Goal: Transaction & Acquisition: Purchase product/service

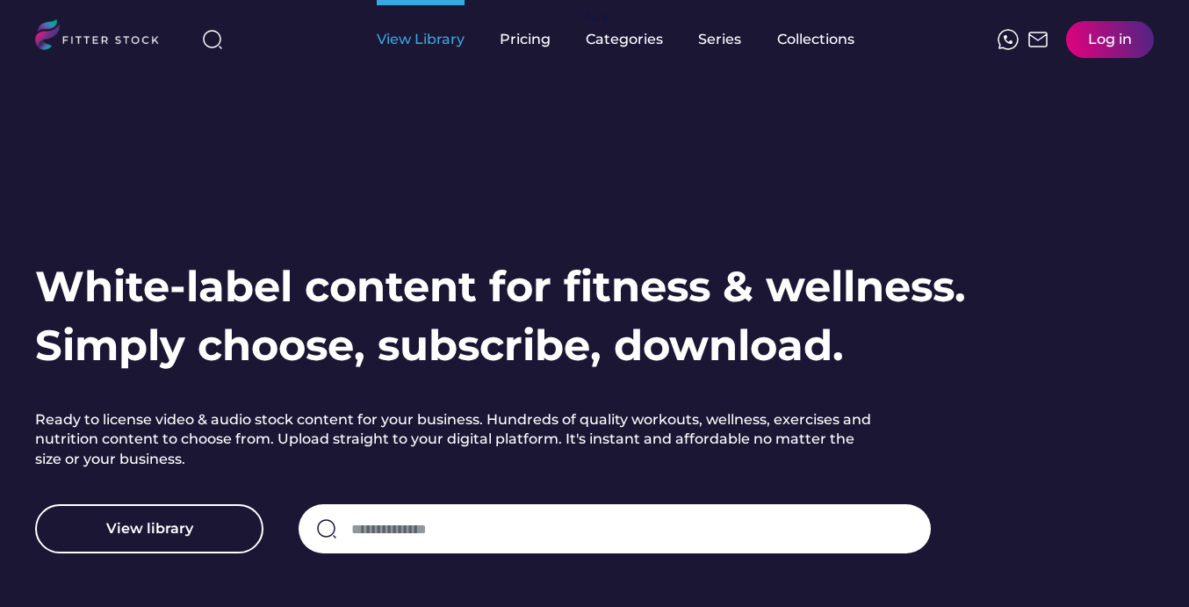
click at [435, 40] on div "View Library" at bounding box center [421, 39] width 88 height 19
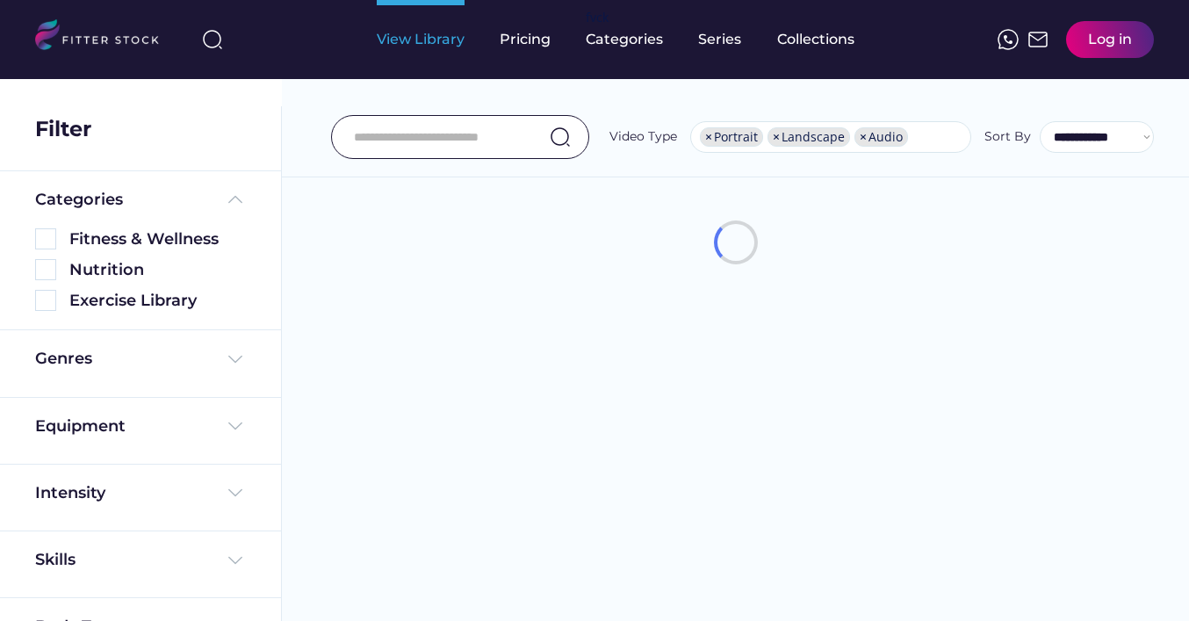
select select "**********"
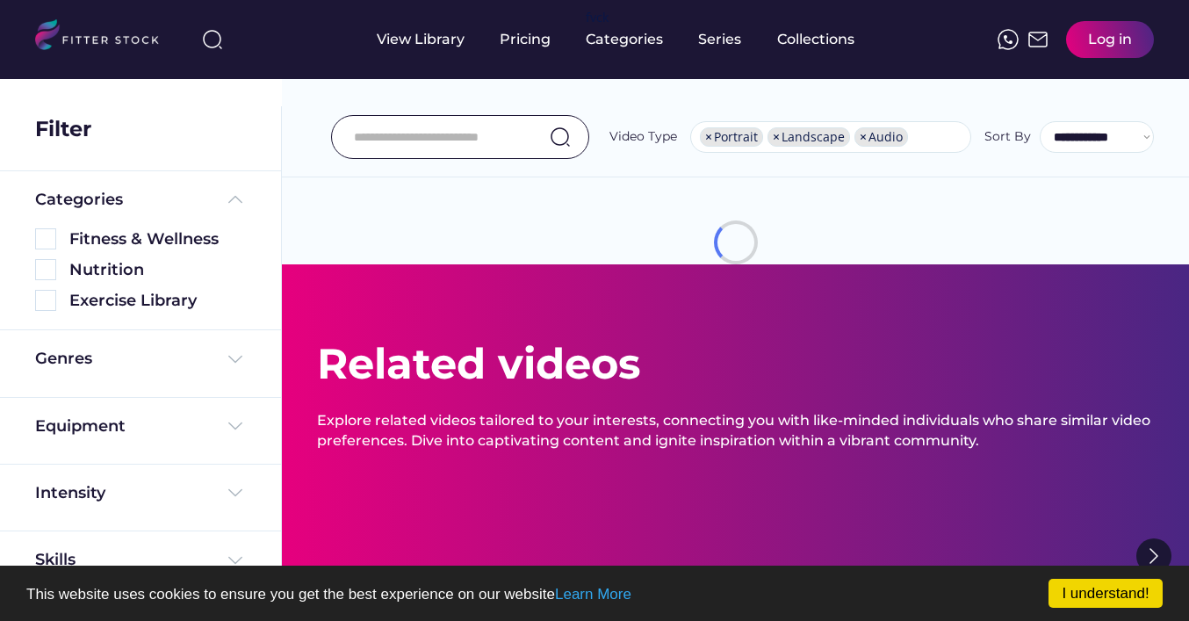
click at [403, 158] on div at bounding box center [460, 137] width 258 height 44
click at [424, 130] on input "input" at bounding box center [438, 137] width 169 height 37
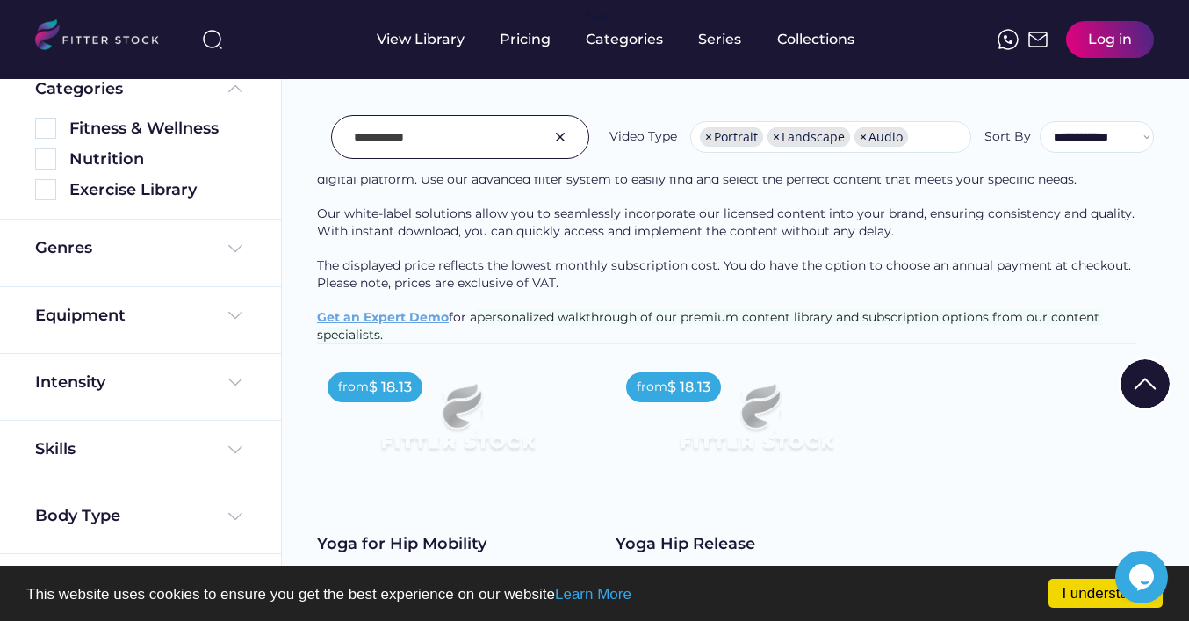
scroll to position [0, 0]
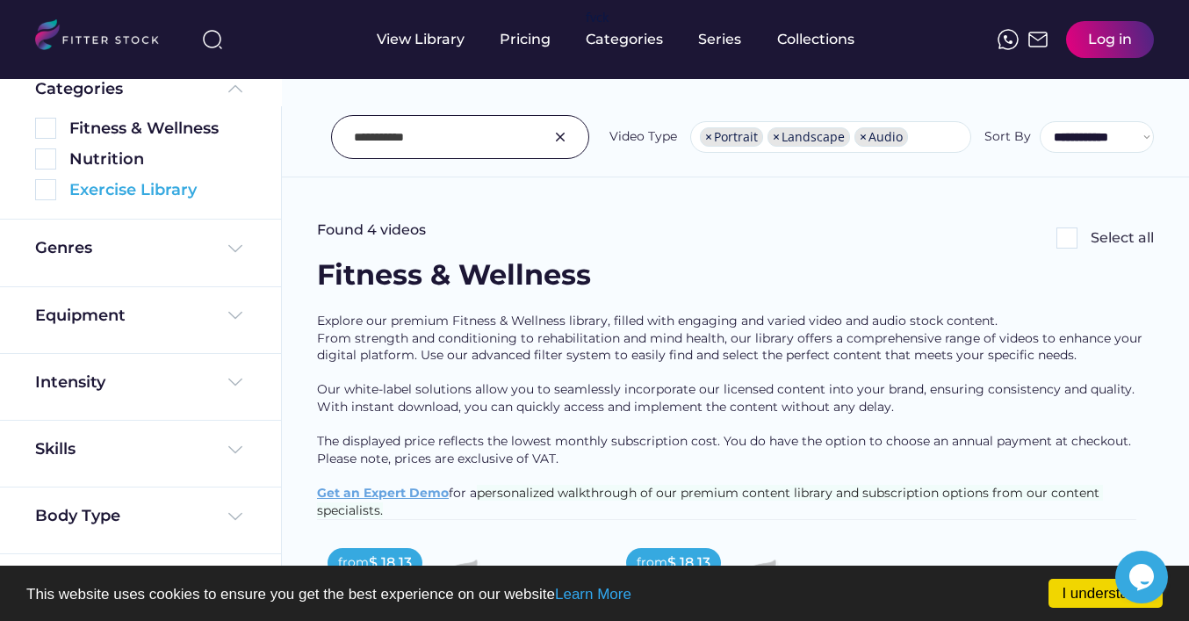
click at [115, 192] on div "Exercise Library" at bounding box center [157, 190] width 176 height 22
click at [46, 190] on img at bounding box center [45, 189] width 21 height 21
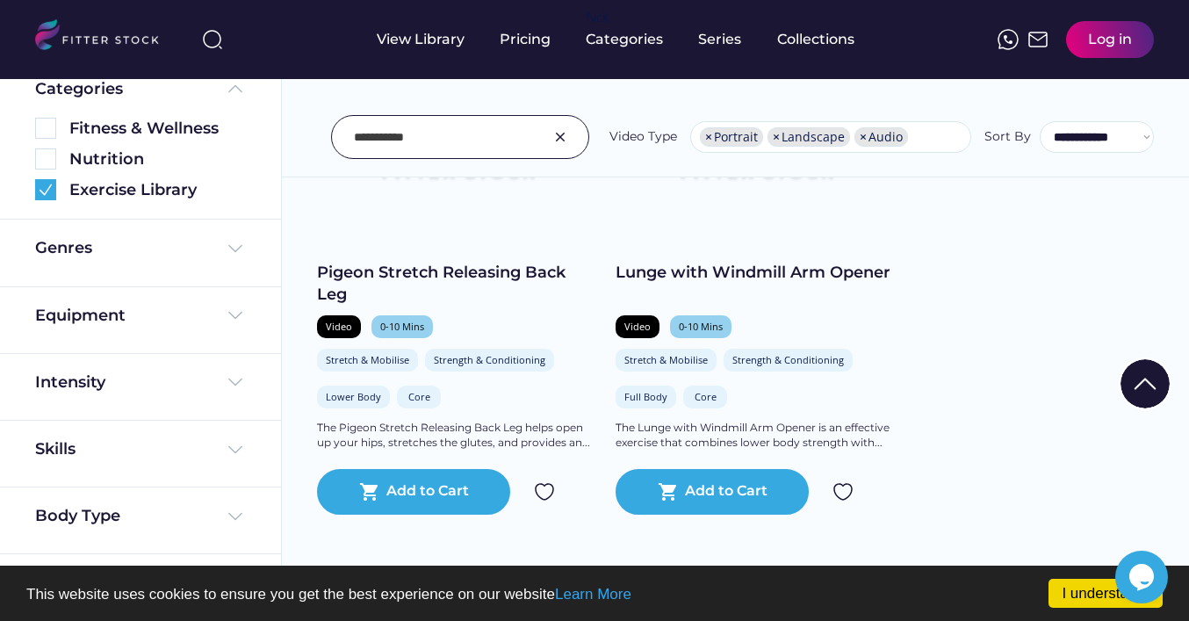
scroll to position [3781, 0]
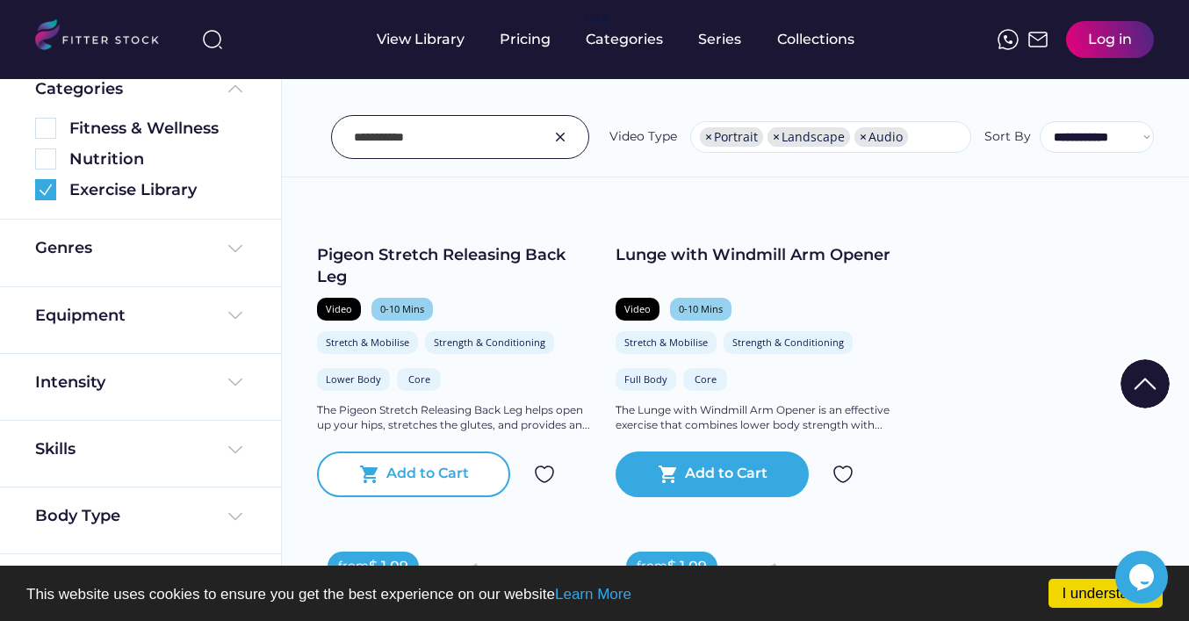
click at [428, 467] on div "Add to Cart" at bounding box center [427, 473] width 83 height 21
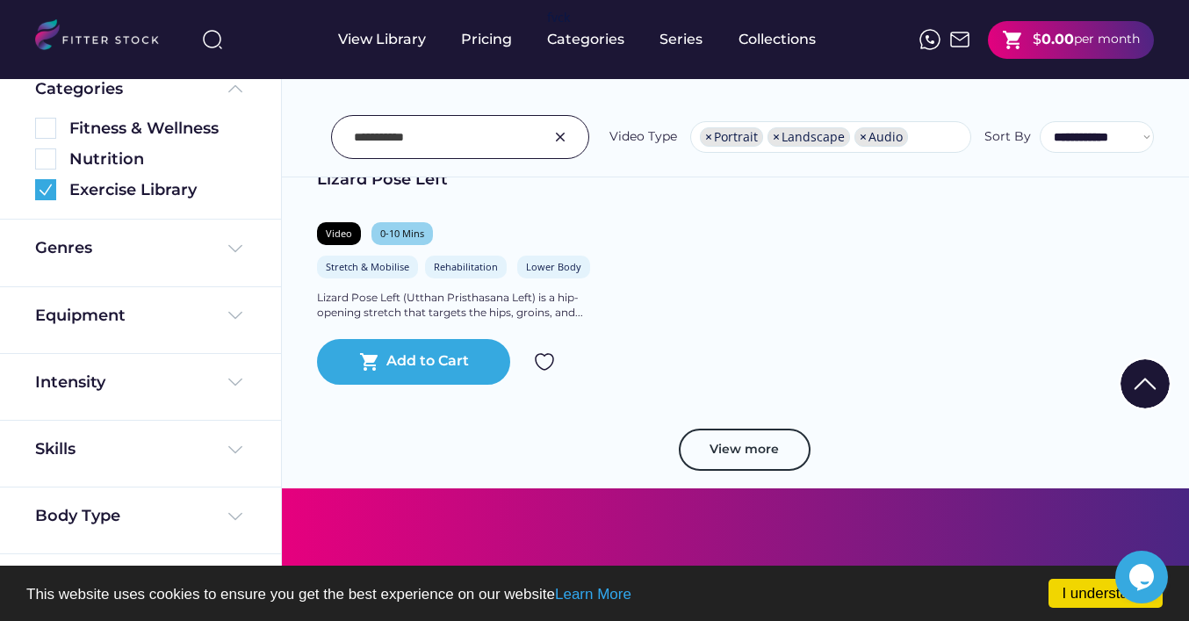
scroll to position [5264, 0]
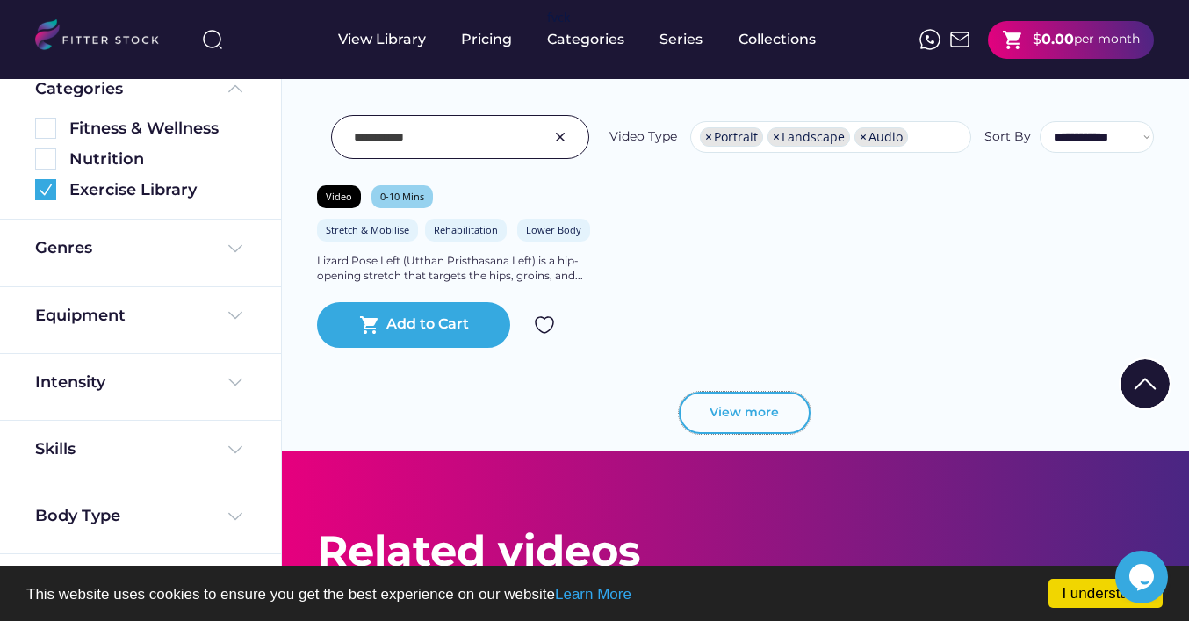
click at [726, 406] on button "View more" at bounding box center [745, 413] width 132 height 42
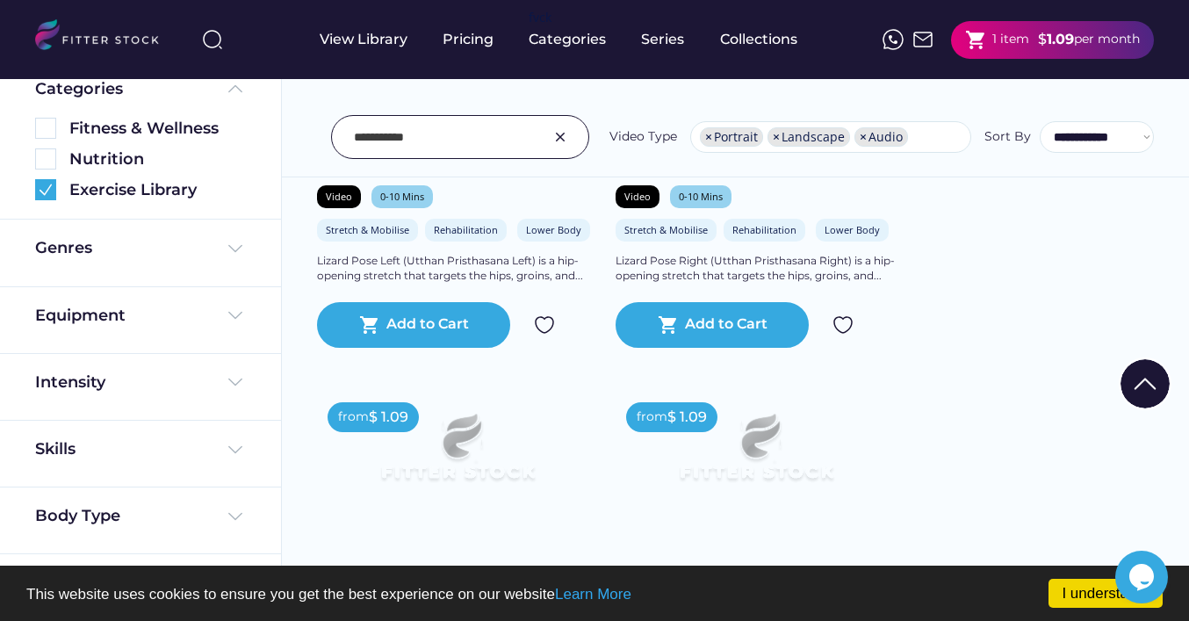
click at [493, 132] on input "input" at bounding box center [438, 137] width 169 height 37
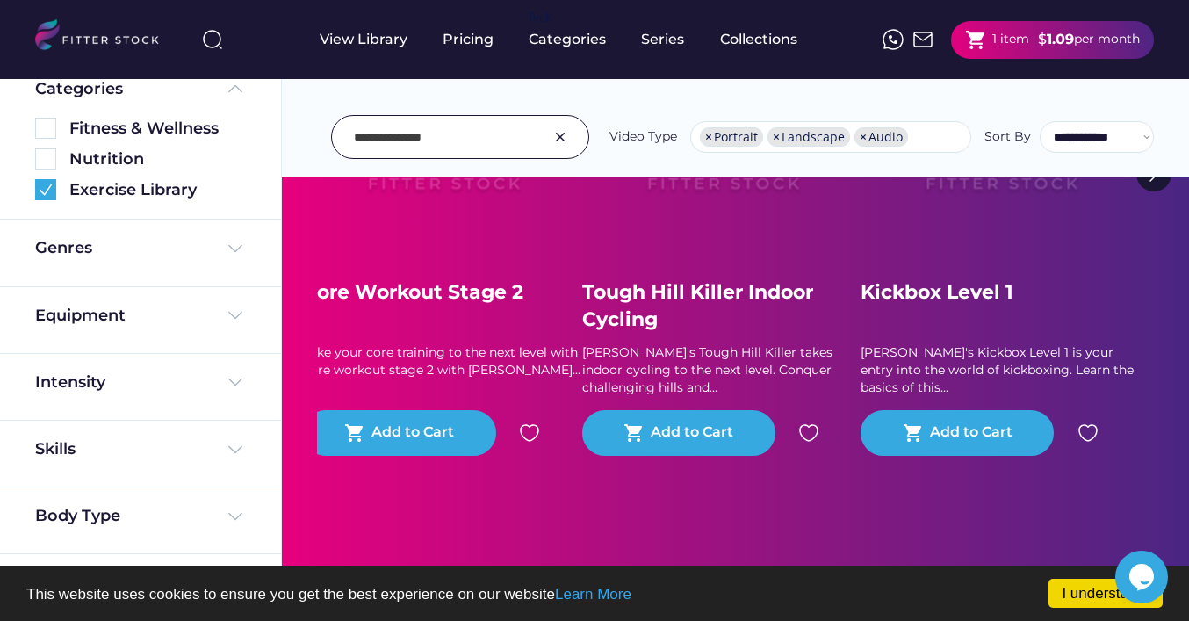
scroll to position [0, 0]
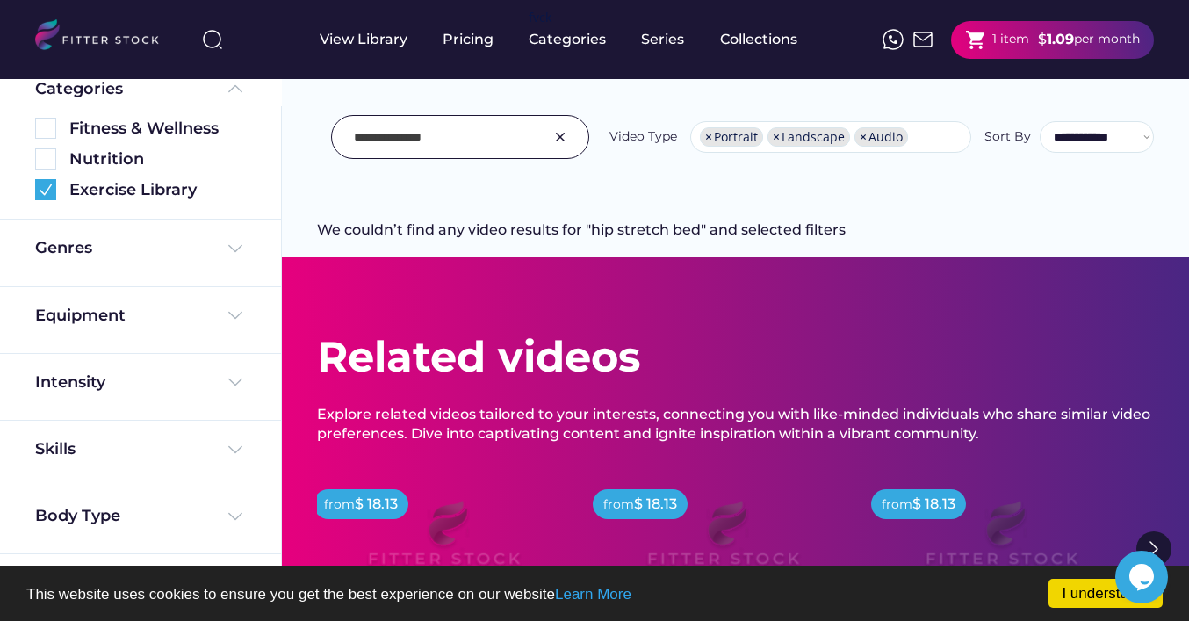
drag, startPoint x: 456, startPoint y: 142, endPoint x: 419, endPoint y: 142, distance: 37.7
click at [419, 142] on input "input" at bounding box center [438, 137] width 169 height 37
drag, startPoint x: 459, startPoint y: 138, endPoint x: 349, endPoint y: 140, distance: 110.6
click at [349, 140] on div at bounding box center [460, 137] width 258 height 44
type input "**********"
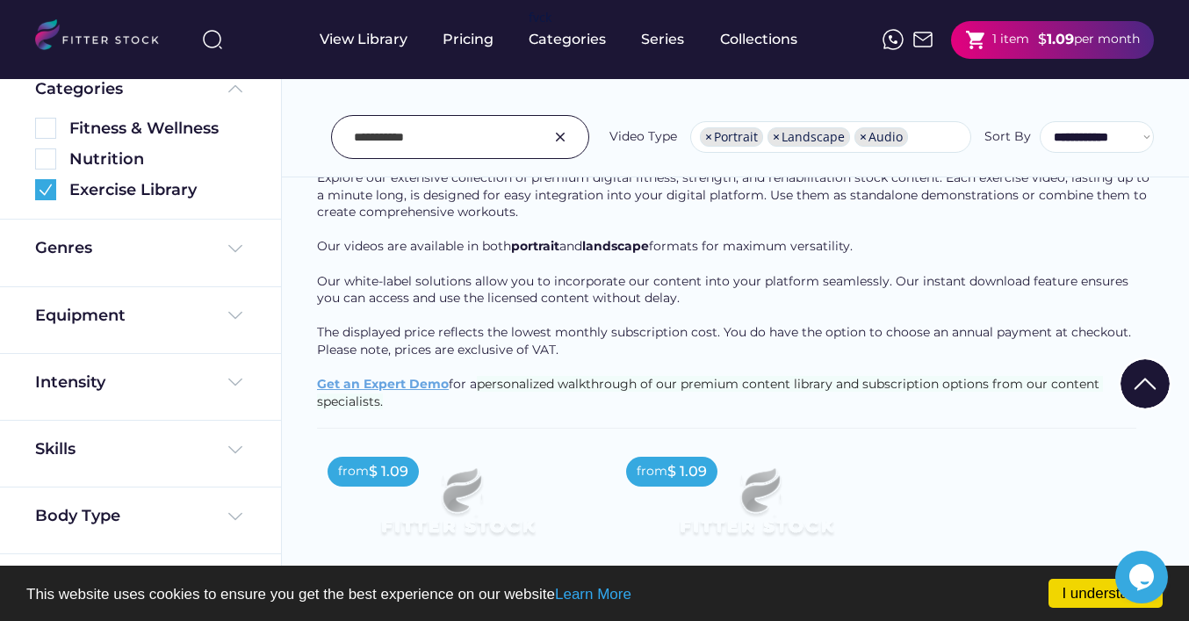
scroll to position [167, 0]
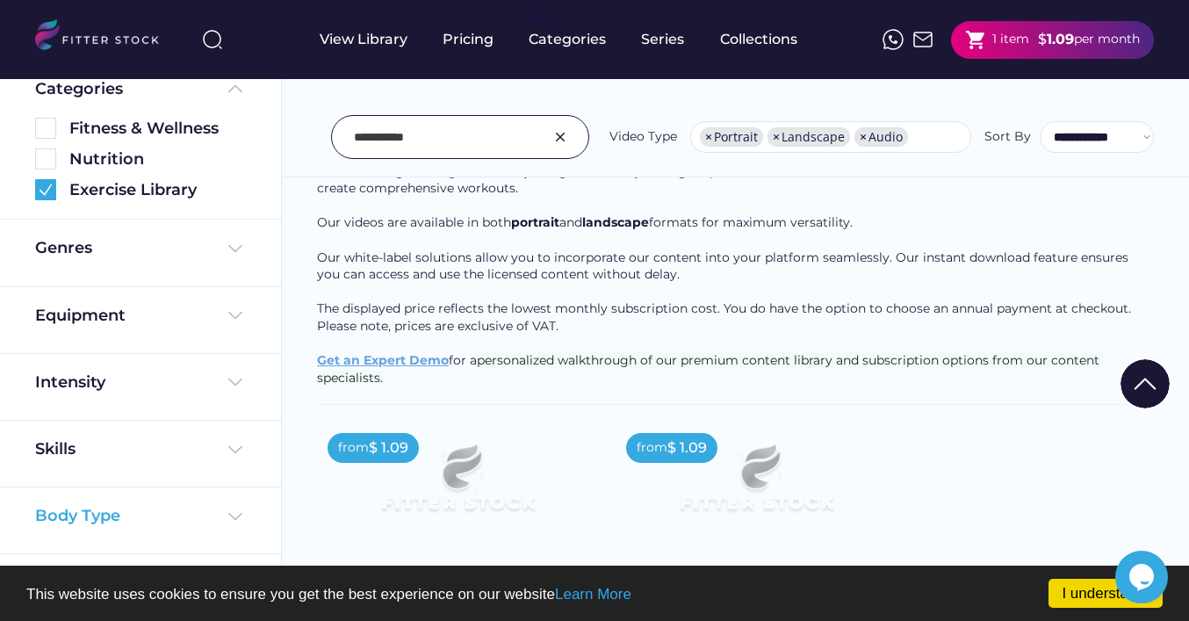
click at [197, 509] on div "Body Type" at bounding box center [140, 516] width 211 height 22
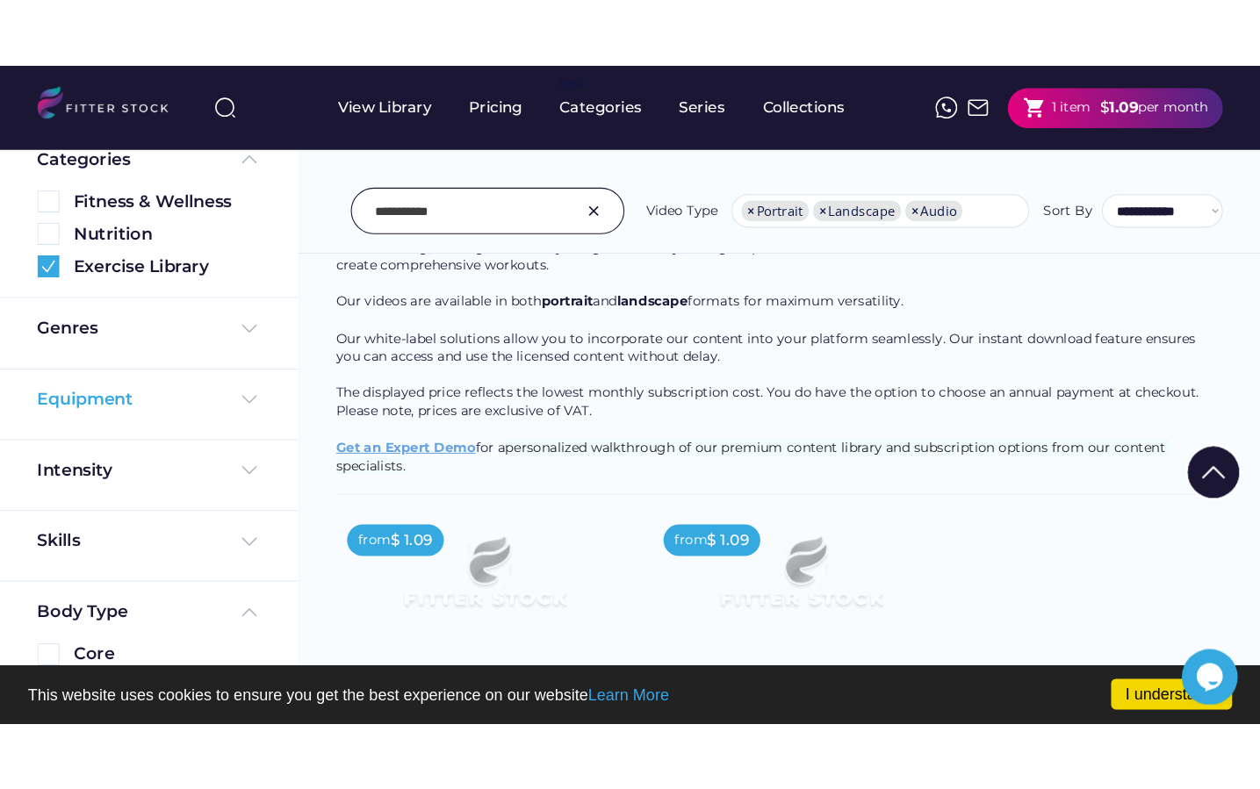
scroll to position [445, 0]
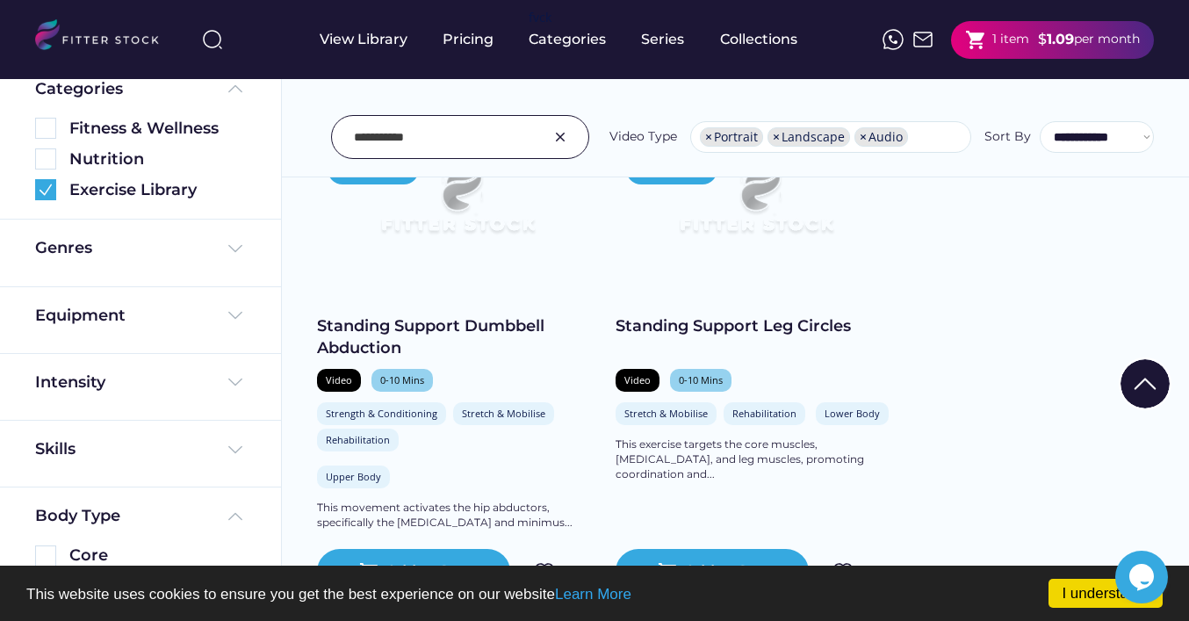
click at [564, 139] on img at bounding box center [560, 136] width 21 height 21
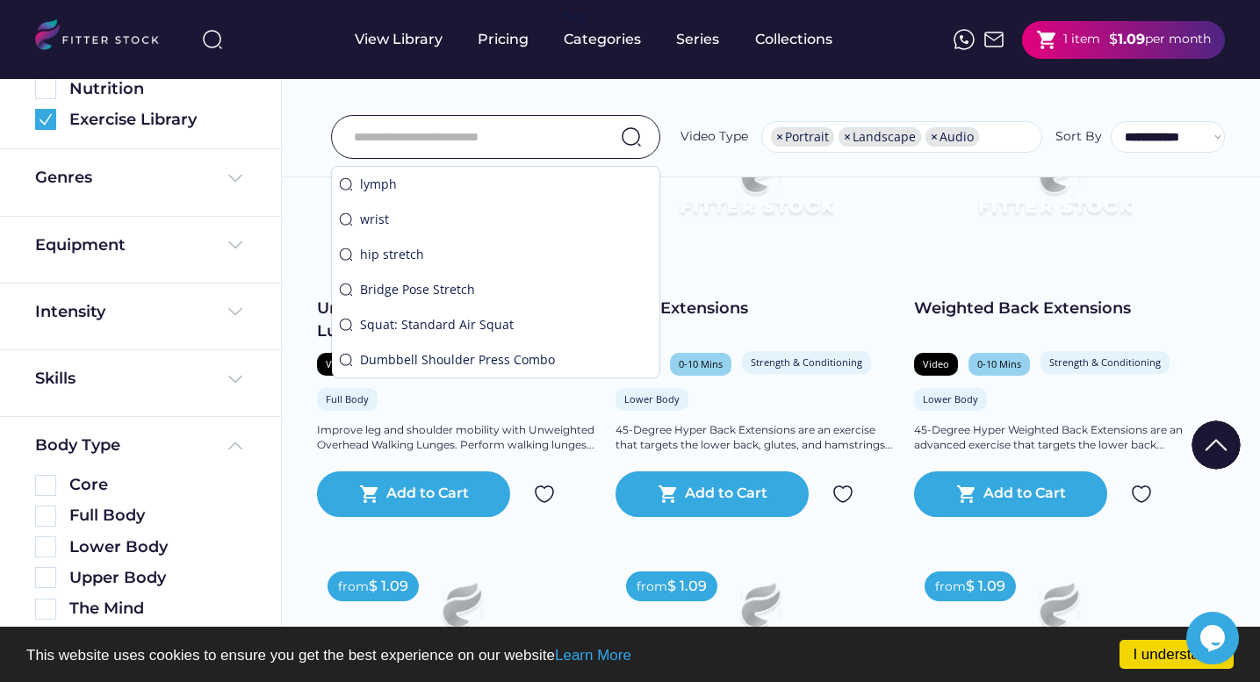
scroll to position [204, 0]
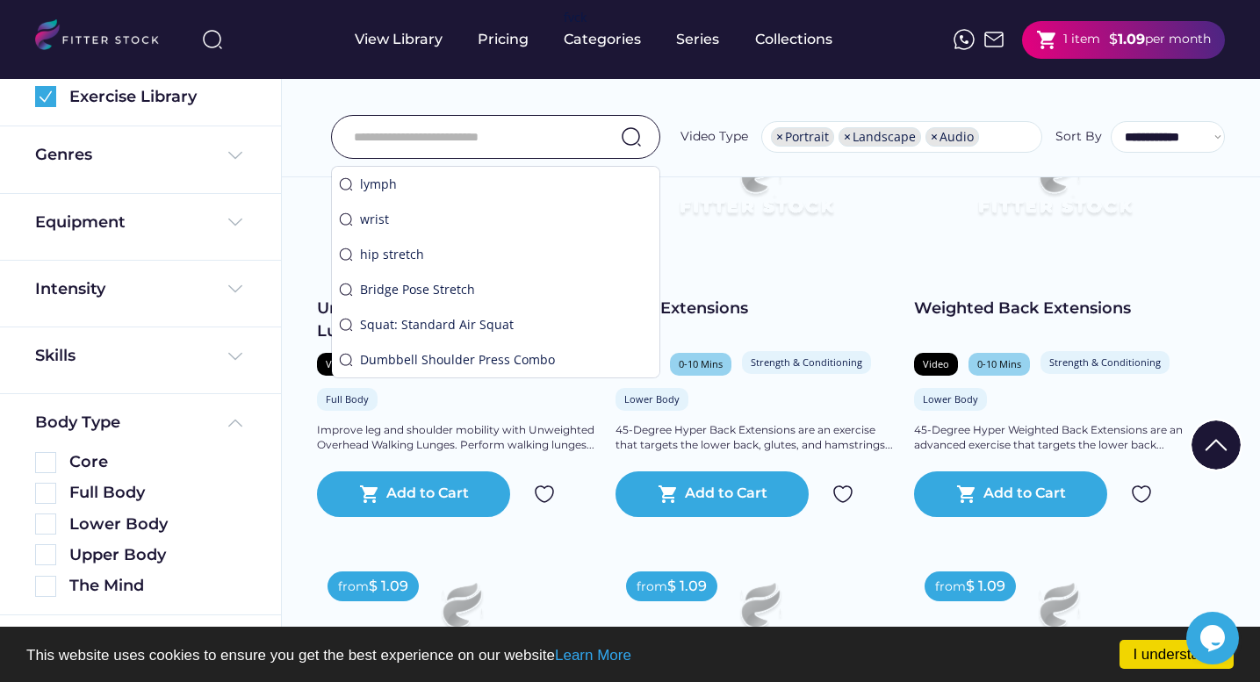
click at [429, 138] on input "input" at bounding box center [474, 137] width 240 height 37
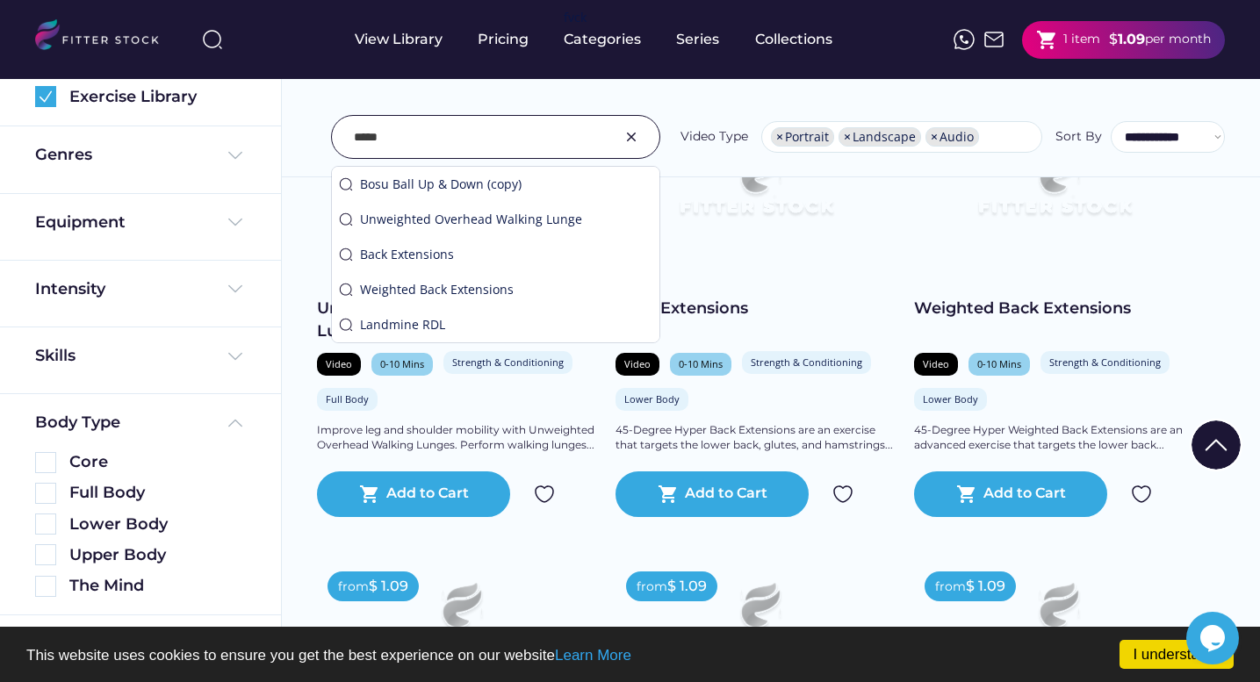
type input "*****"
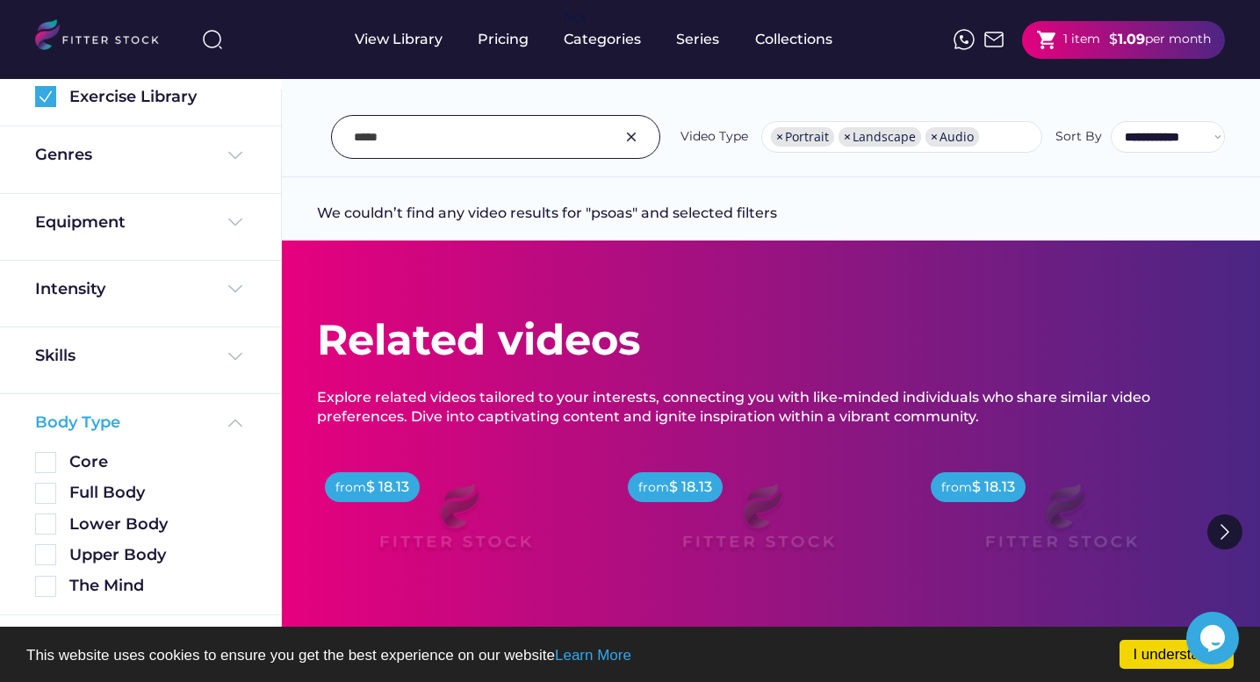
scroll to position [20, 0]
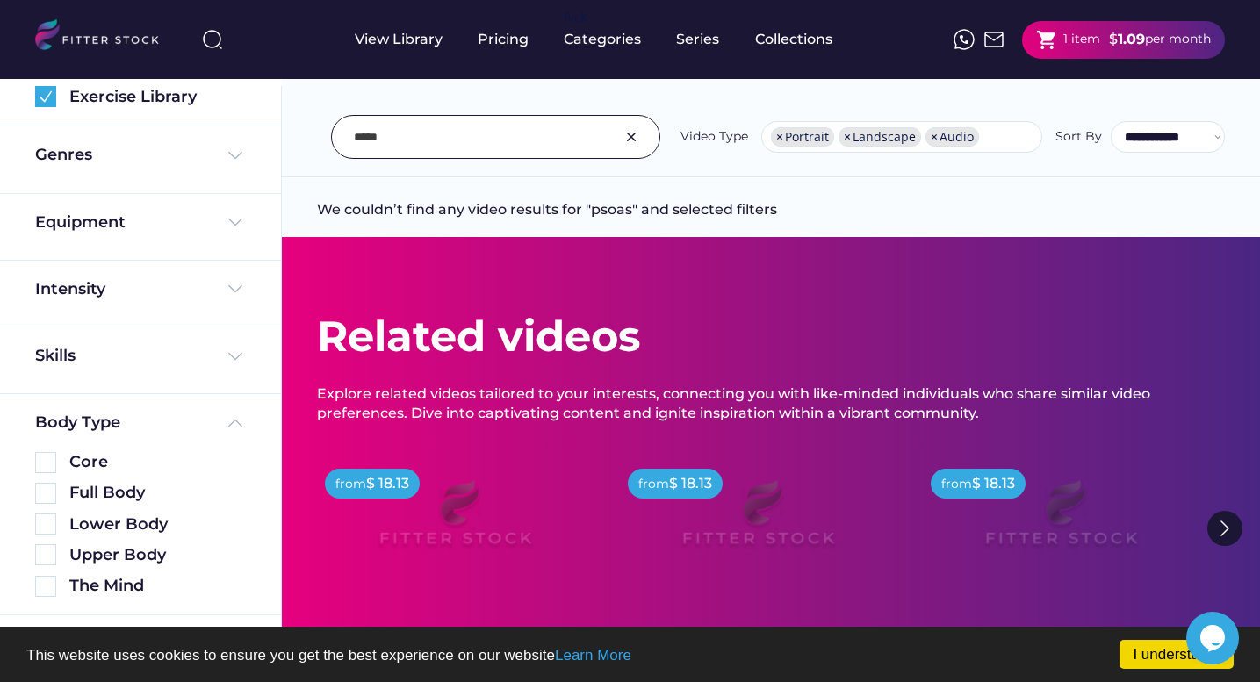
click at [641, 141] on img at bounding box center [631, 136] width 21 height 21
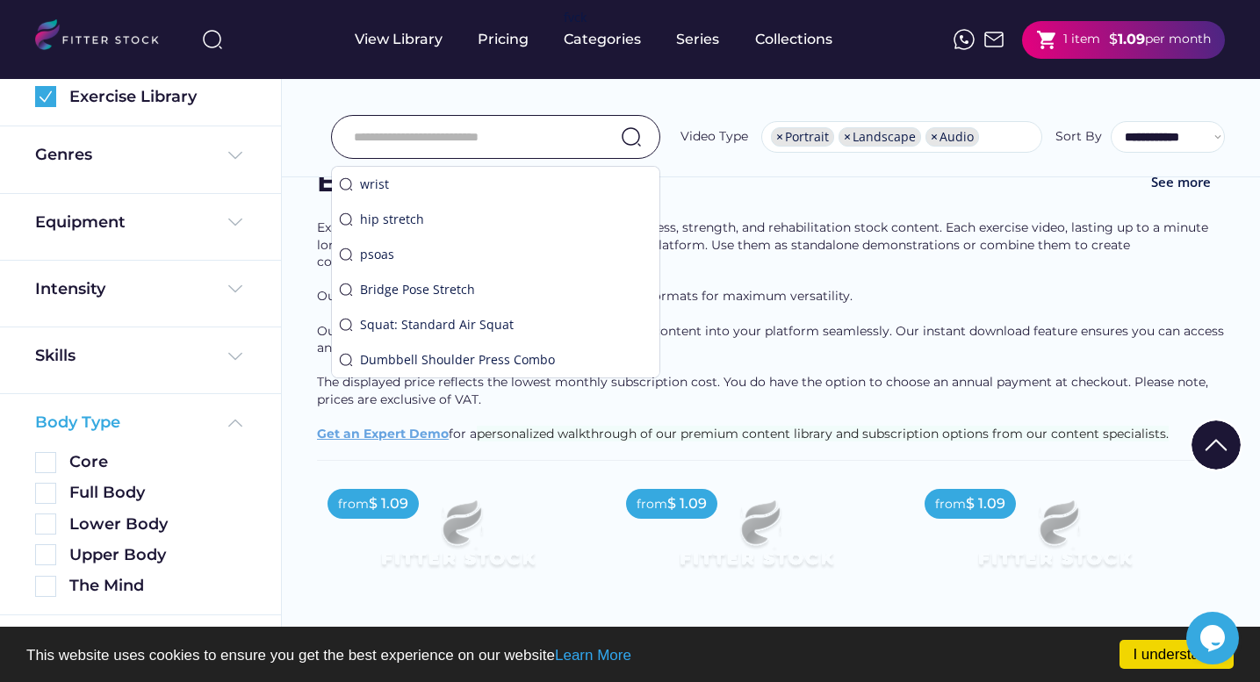
scroll to position [90, 0]
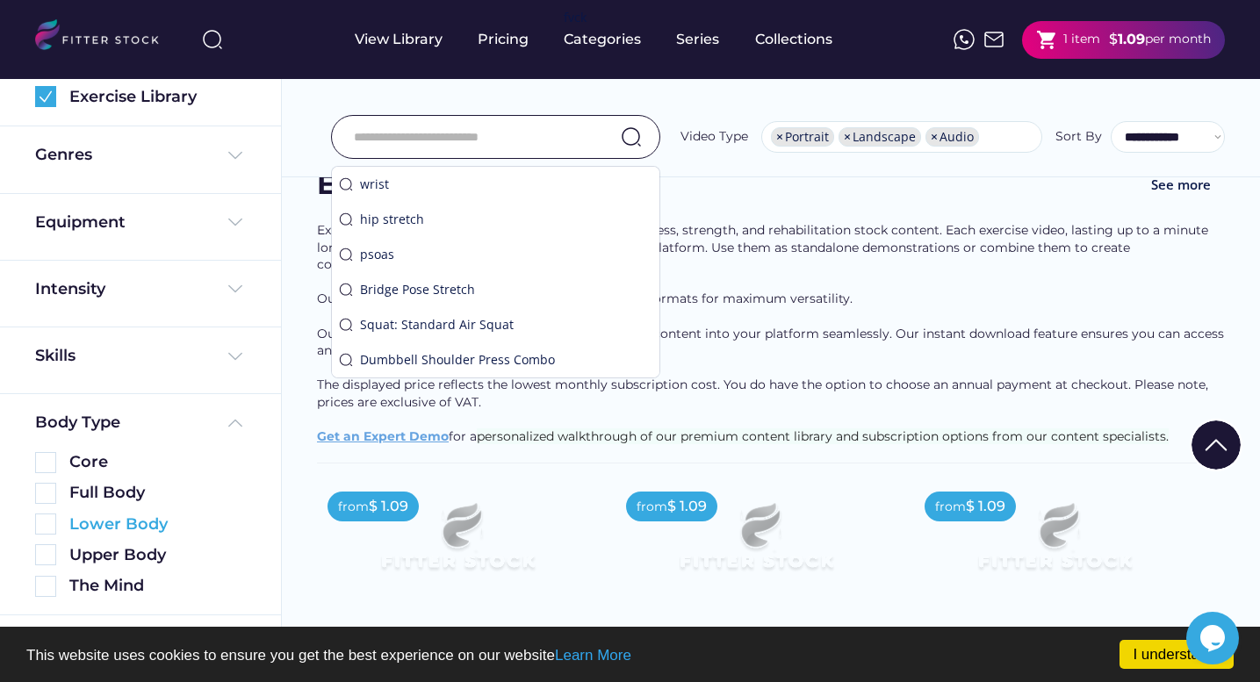
click at [44, 520] on img at bounding box center [45, 524] width 21 height 21
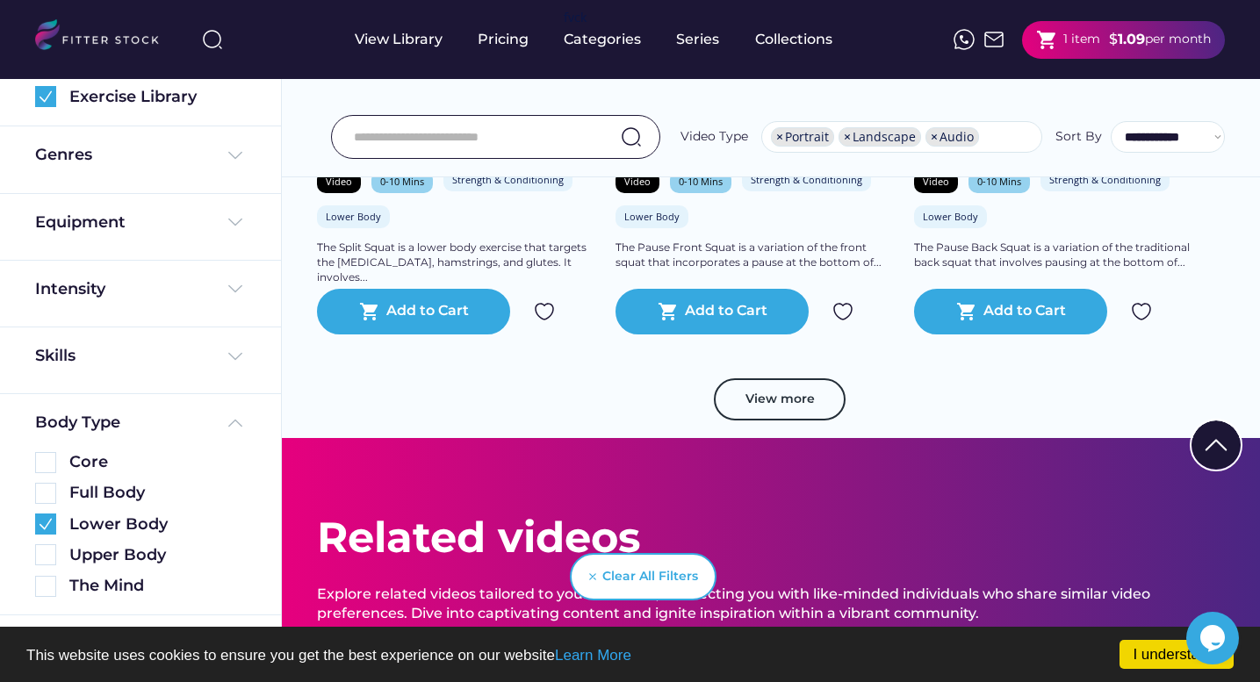
scroll to position [3241, 0]
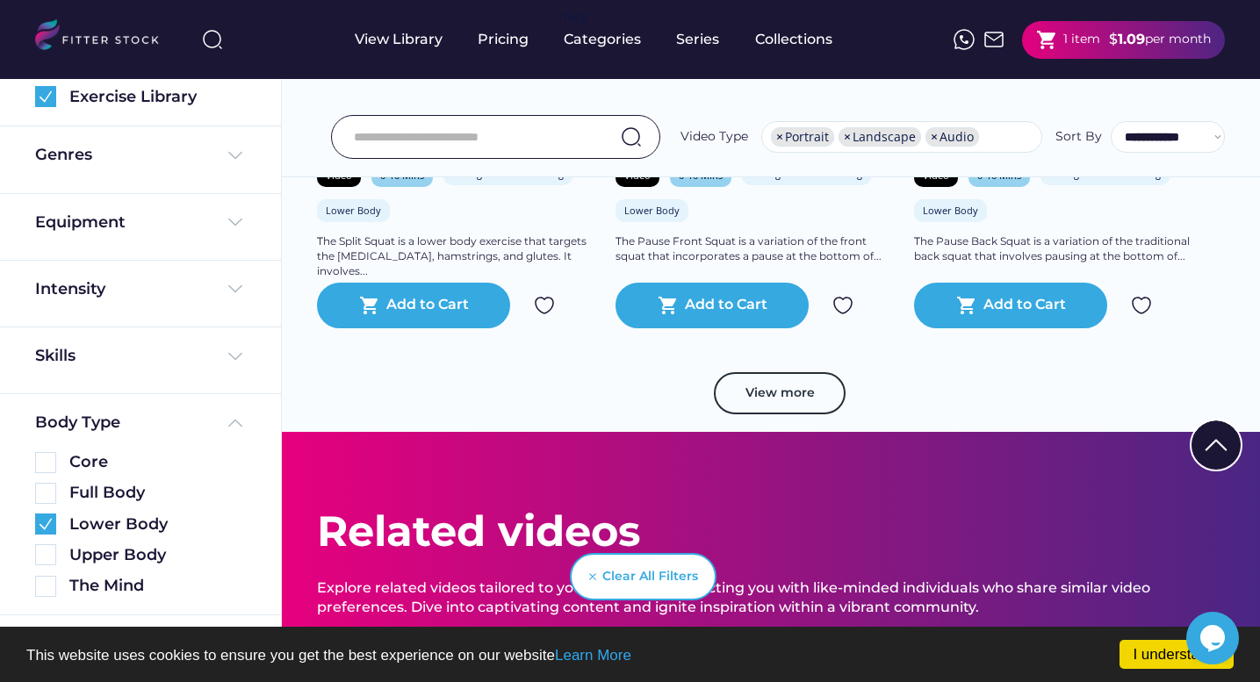
click at [479, 145] on input "input" at bounding box center [474, 137] width 240 height 37
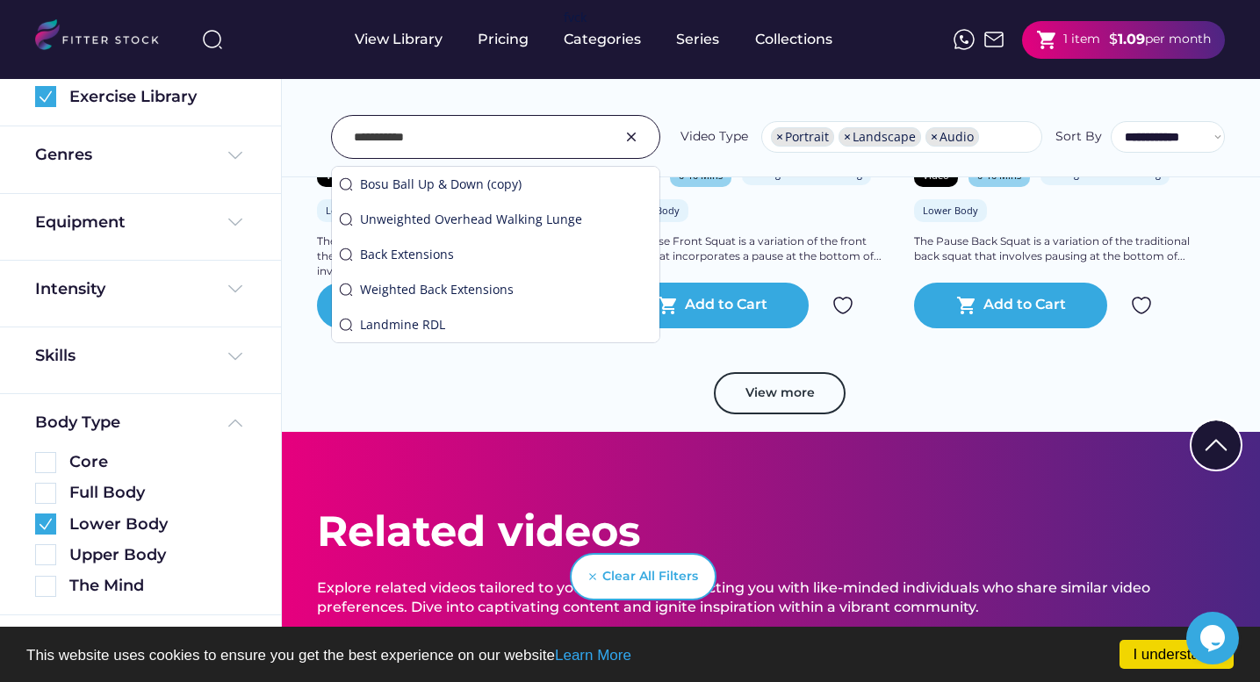
type input "**********"
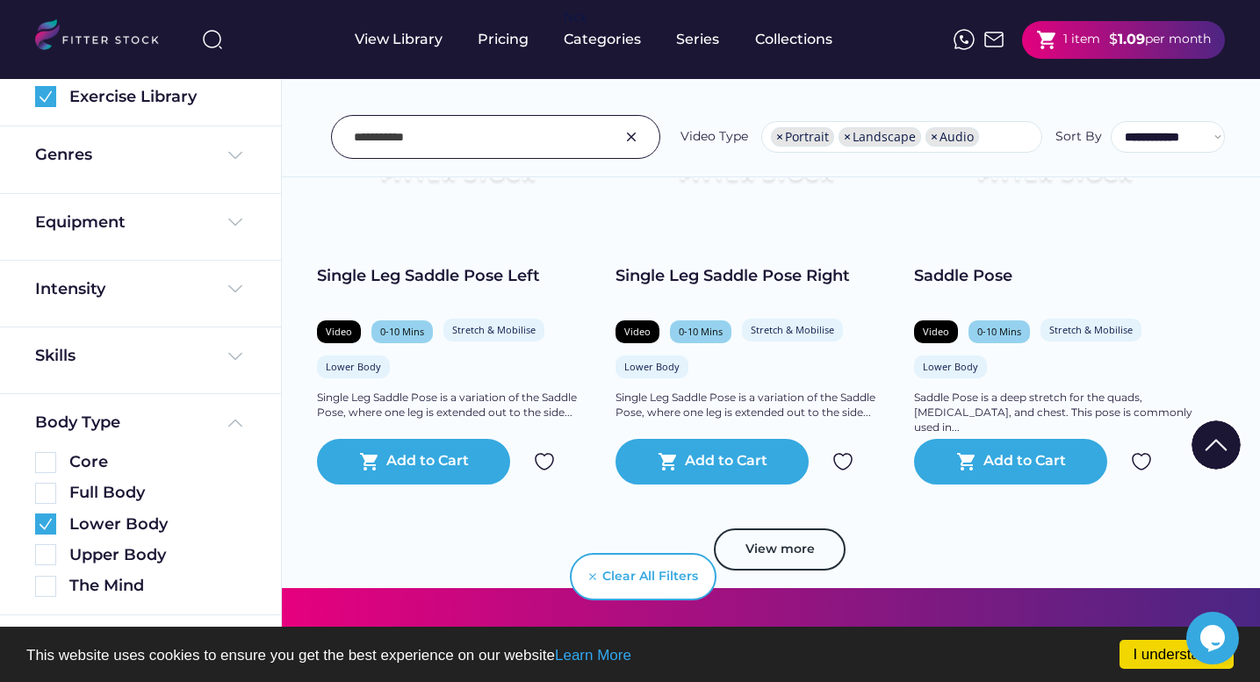
scroll to position [3219, 0]
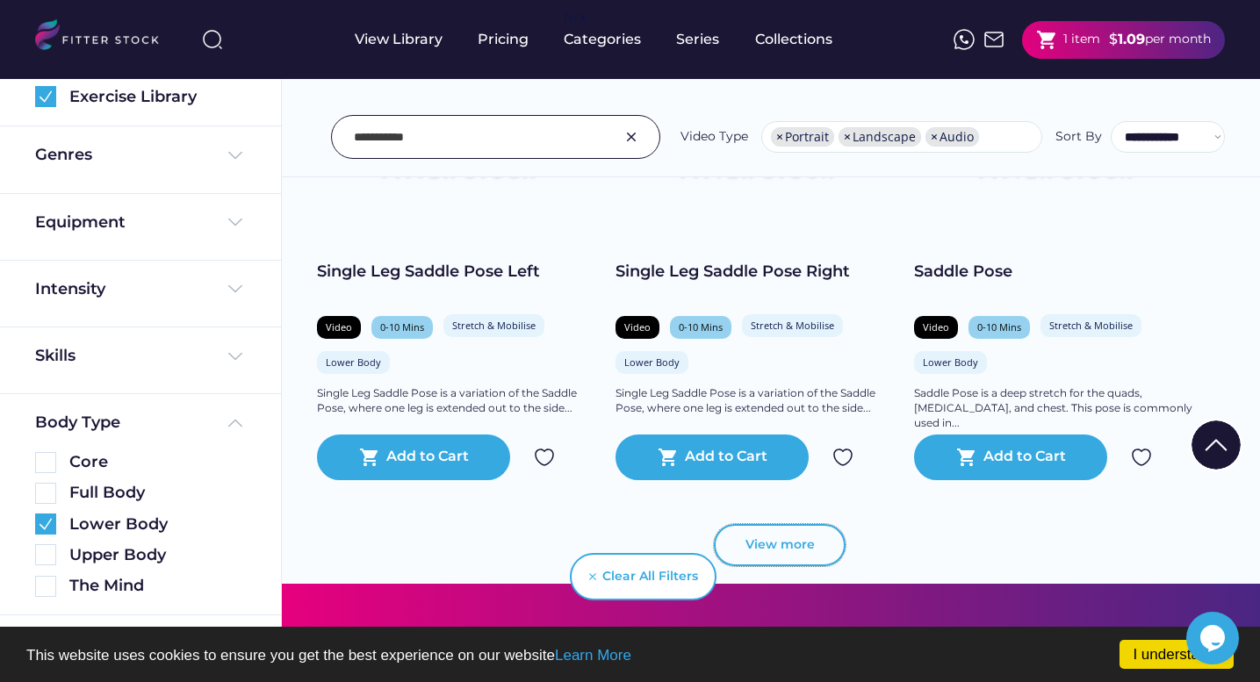
click at [758, 544] on button "View more" at bounding box center [780, 545] width 132 height 42
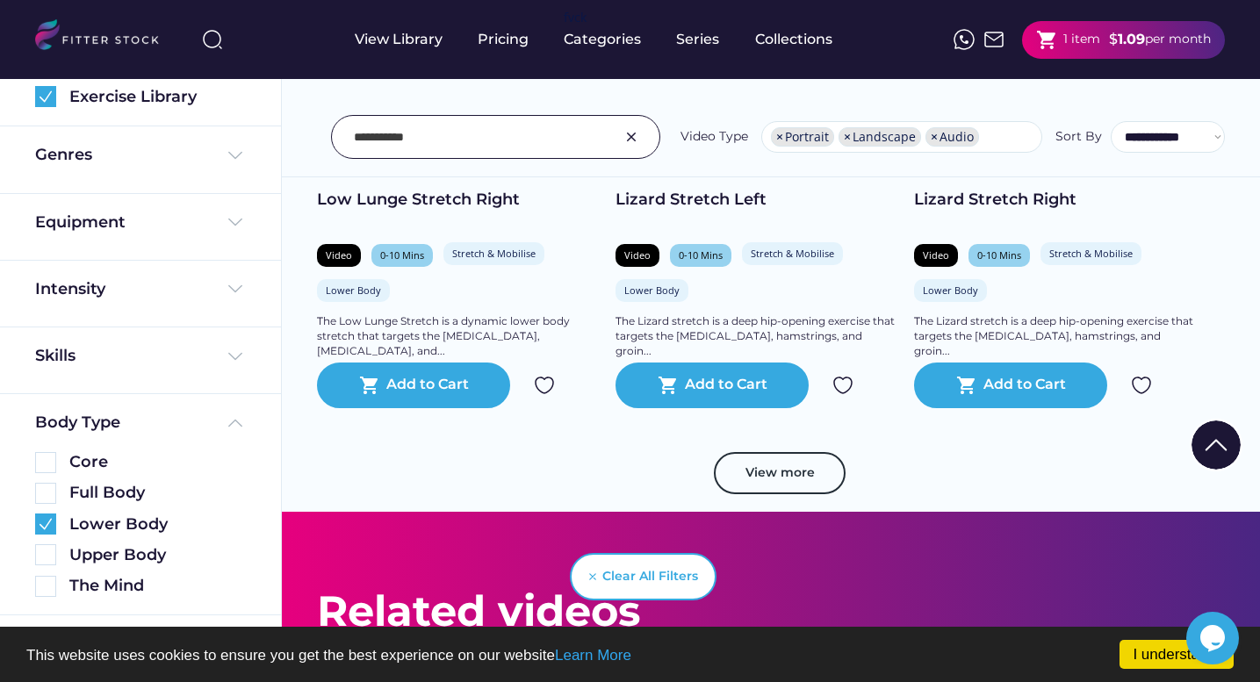
scroll to position [6359, 0]
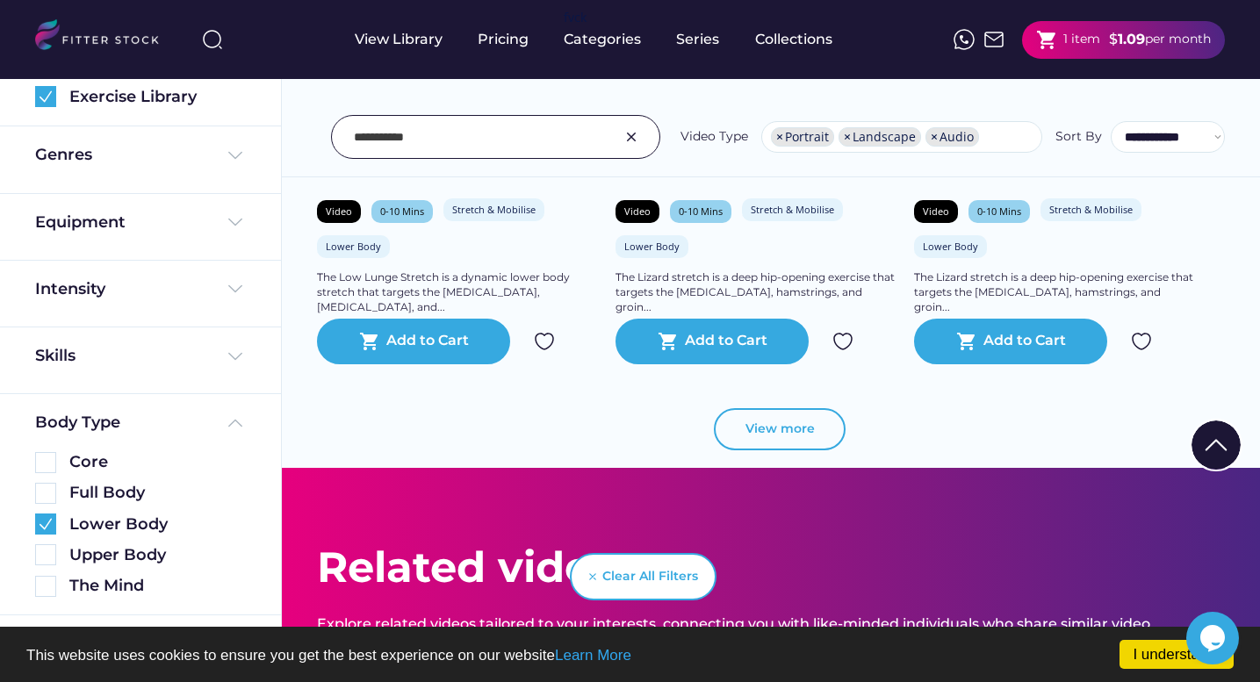
click at [772, 438] on button "View more" at bounding box center [780, 429] width 132 height 42
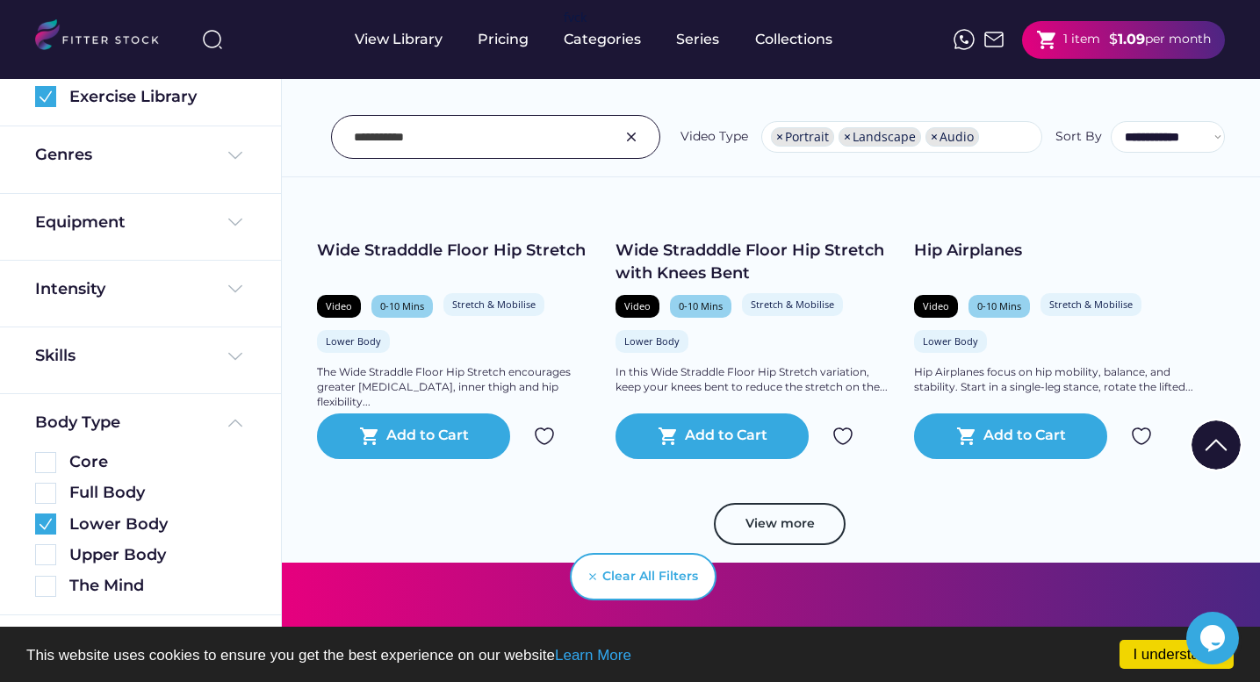
scroll to position [9353, 0]
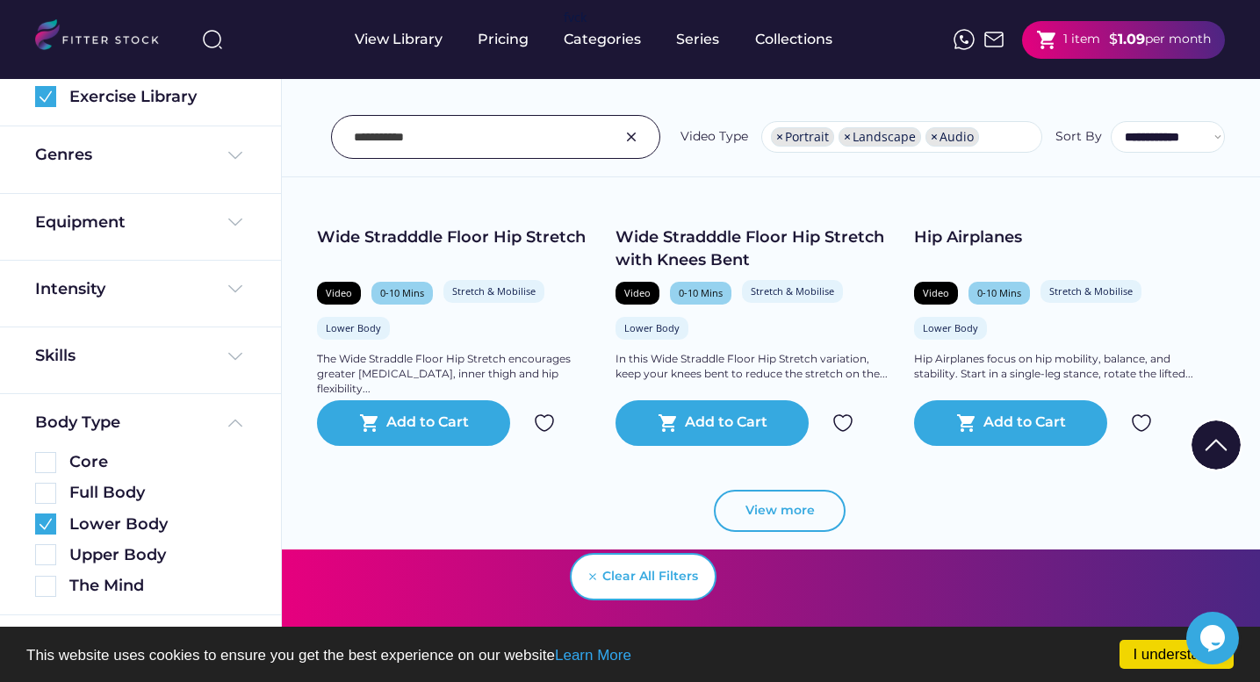
click at [759, 508] on button "View more" at bounding box center [780, 511] width 132 height 42
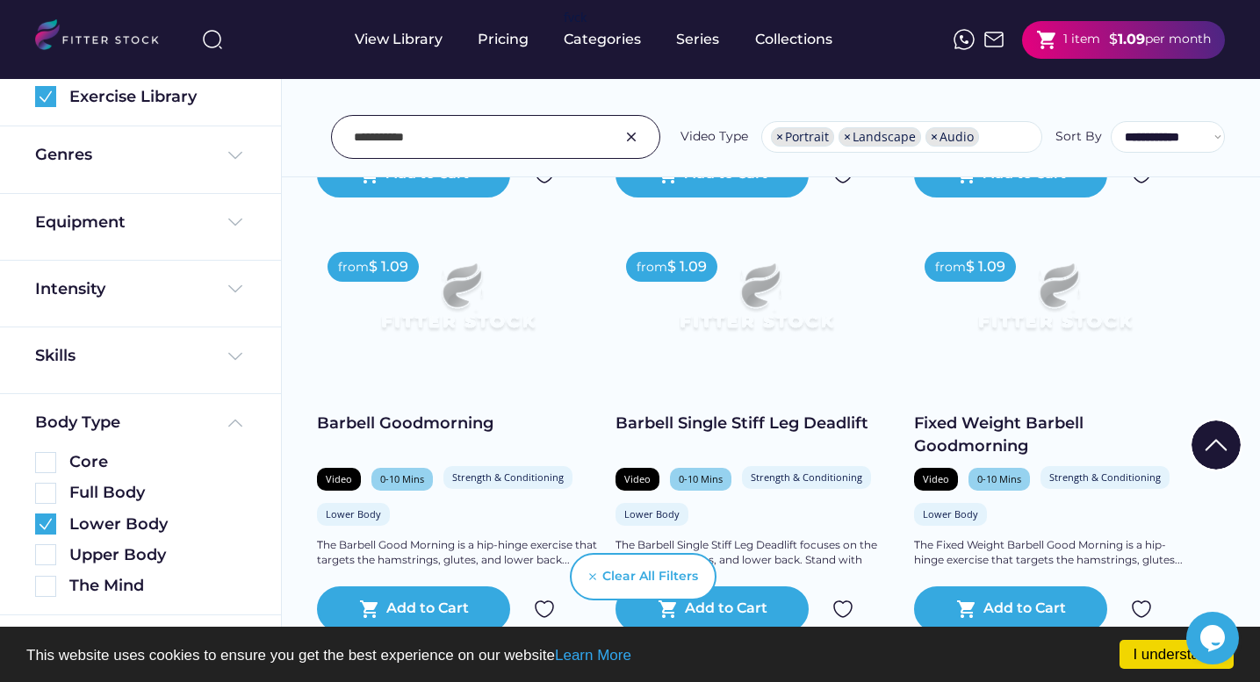
scroll to position [11156, 0]
